Goal: Task Accomplishment & Management: Manage account settings

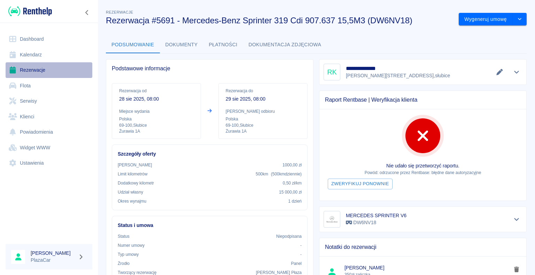
click at [32, 70] on link "Rezerwacje" at bounding box center [49, 70] width 87 height 16
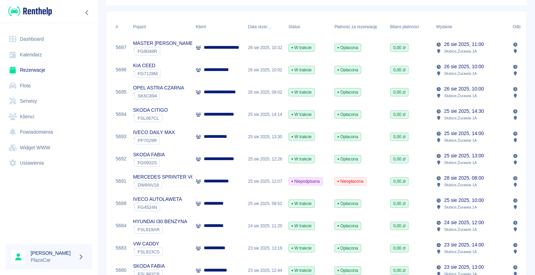
scroll to position [104, 0]
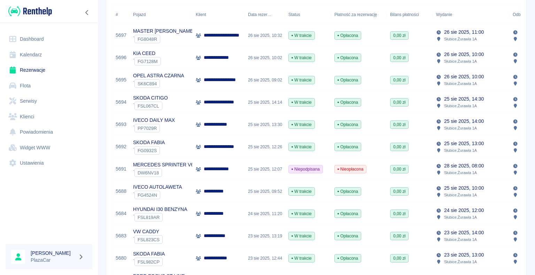
click at [228, 55] on p "**********" at bounding box center [220, 57] width 32 height 7
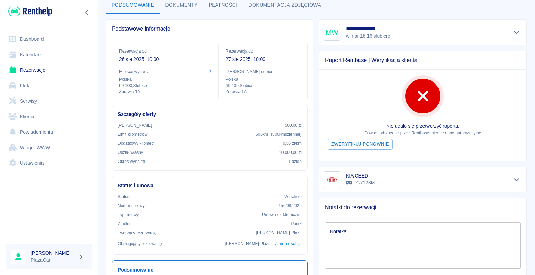
scroll to position [104, 0]
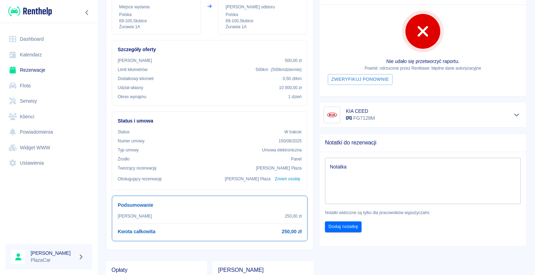
click at [350, 164] on textarea "Notatka" at bounding box center [423, 180] width 186 height 35
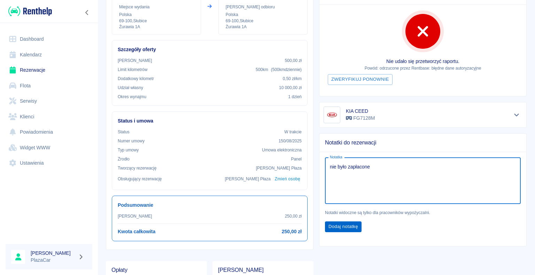
type textarea "nie było zapłacone"
click at [339, 226] on button "Dodaj notatkę" at bounding box center [343, 226] width 37 height 11
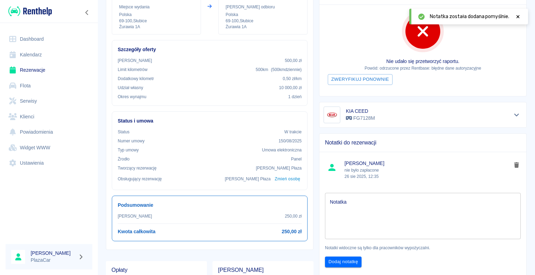
click at [349, 196] on div "x Notatka" at bounding box center [423, 216] width 196 height 46
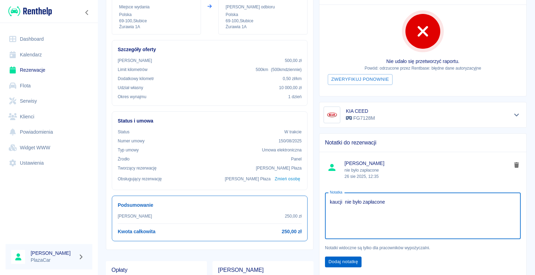
type textarea "kaucji nie było zapłacone"
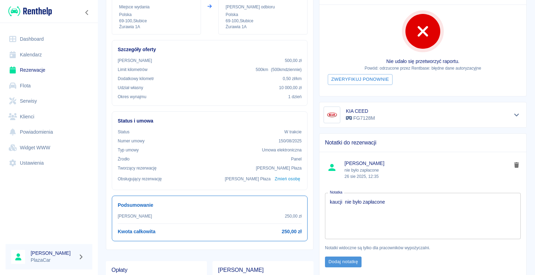
click at [337, 260] on button "Dodaj notatkę" at bounding box center [343, 262] width 37 height 11
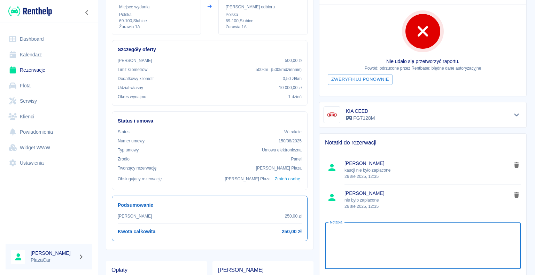
click at [345, 228] on textarea "Notatka" at bounding box center [423, 245] width 186 height 35
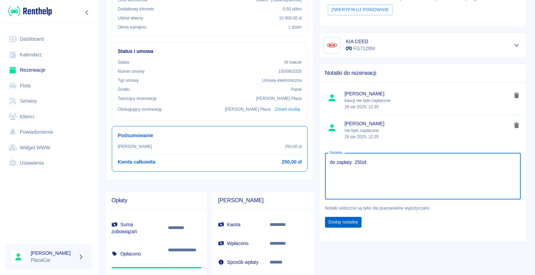
type textarea "do zapłaty 250zł."
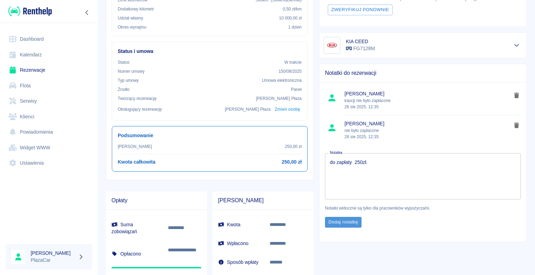
click at [339, 220] on button "Dodaj notatkę" at bounding box center [343, 222] width 37 height 11
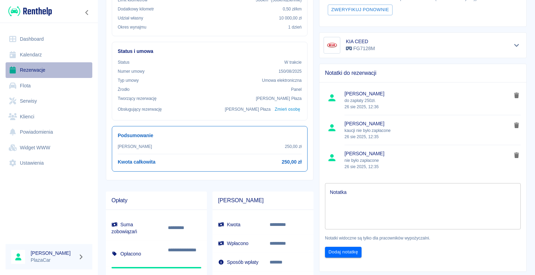
click at [36, 69] on link "Rezerwacje" at bounding box center [49, 70] width 87 height 16
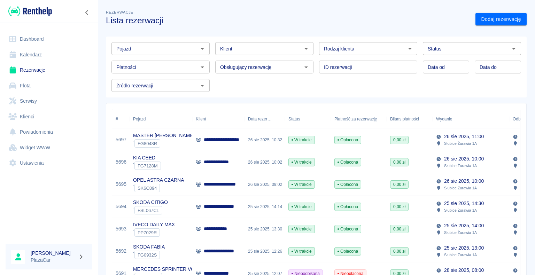
click at [509, 49] on icon "Otwórz" at bounding box center [513, 49] width 8 height 8
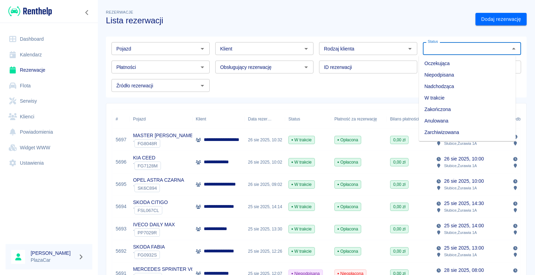
click at [465, 130] on li "Zarchiwizowana" at bounding box center [467, 132] width 97 height 11
type input "Zarchiwizowana"
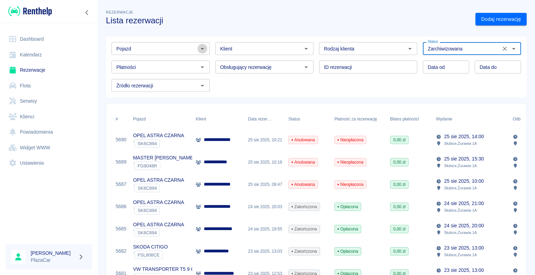
click at [199, 49] on icon "Otwórz" at bounding box center [202, 49] width 8 height 8
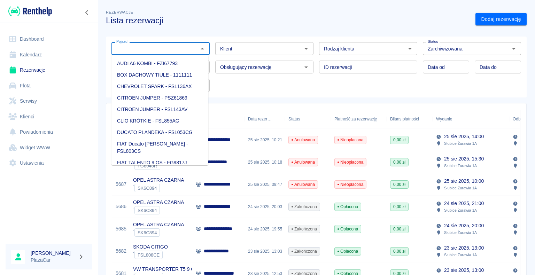
click at [203, 12] on div "Rezerwacje Lista rezerwacji" at bounding box center [284, 14] width 369 height 23
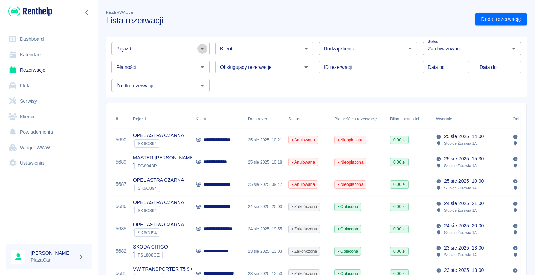
click at [202, 47] on icon "Otwórz" at bounding box center [202, 49] width 8 height 8
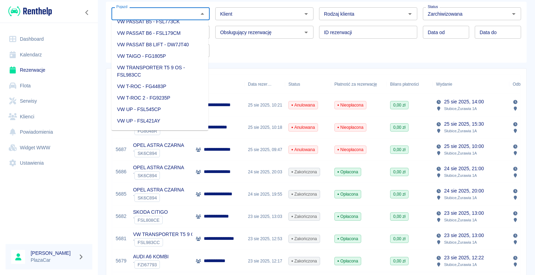
scroll to position [1079, 0]
click at [169, 69] on li "VW TRANSPORTER T5 9 OS - FSL983CC" at bounding box center [159, 59] width 97 height 19
type input "VW TRANSPORTER T5 9 OS - FSL983CC"
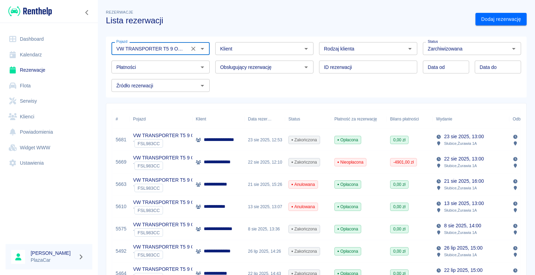
click at [255, 163] on div "22 sie 2025, 12:10" at bounding box center [264, 162] width 40 height 22
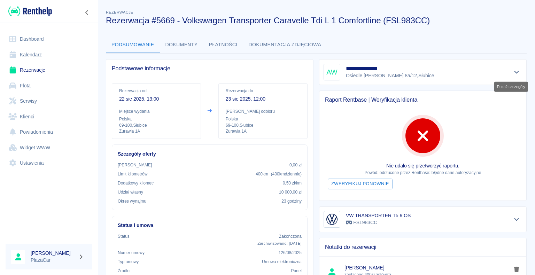
click at [514, 72] on icon "Pokaż szczegóły" at bounding box center [516, 72] width 5 height 3
